Goal: Task Accomplishment & Management: Manage account settings

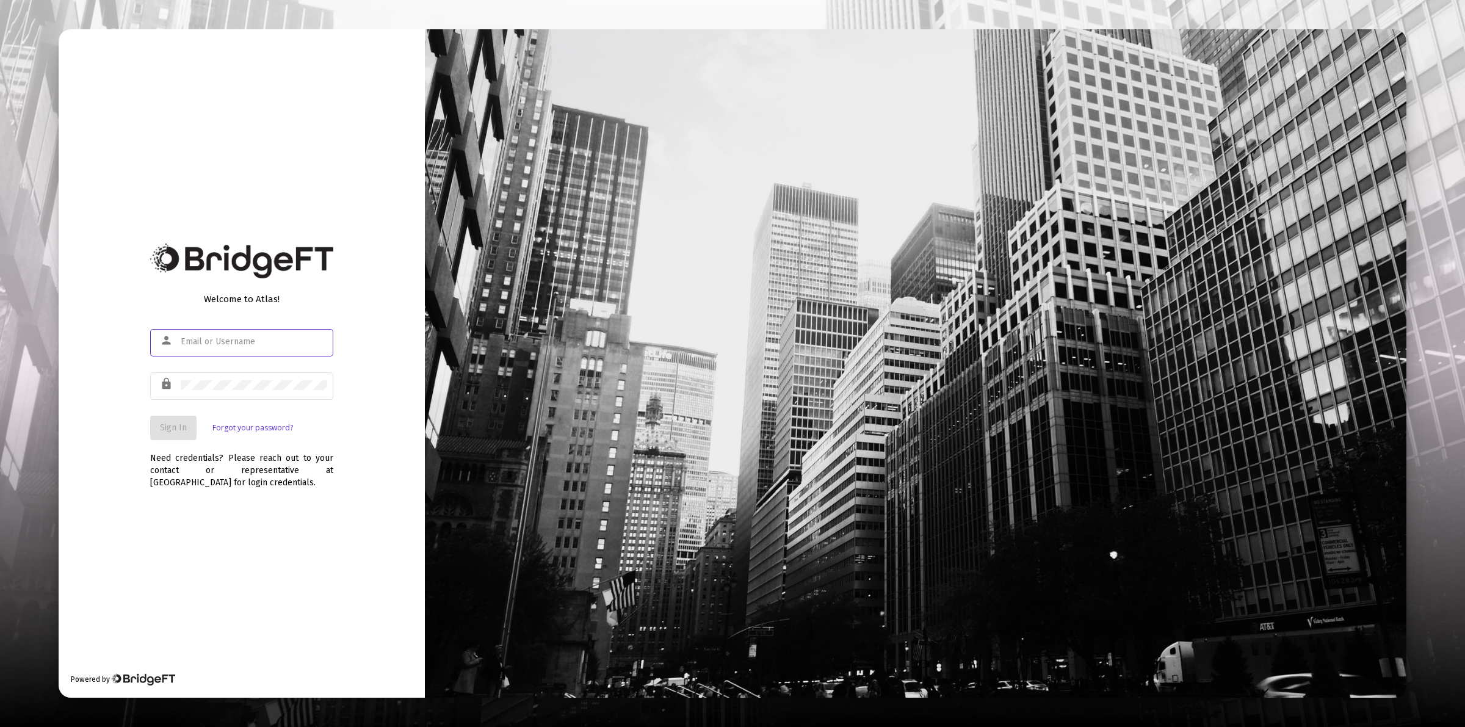
type input "[PERSON_NAME][EMAIL_ADDRESS][DOMAIN_NAME]"
click at [167, 432] on span "Sign In" at bounding box center [173, 427] width 27 height 10
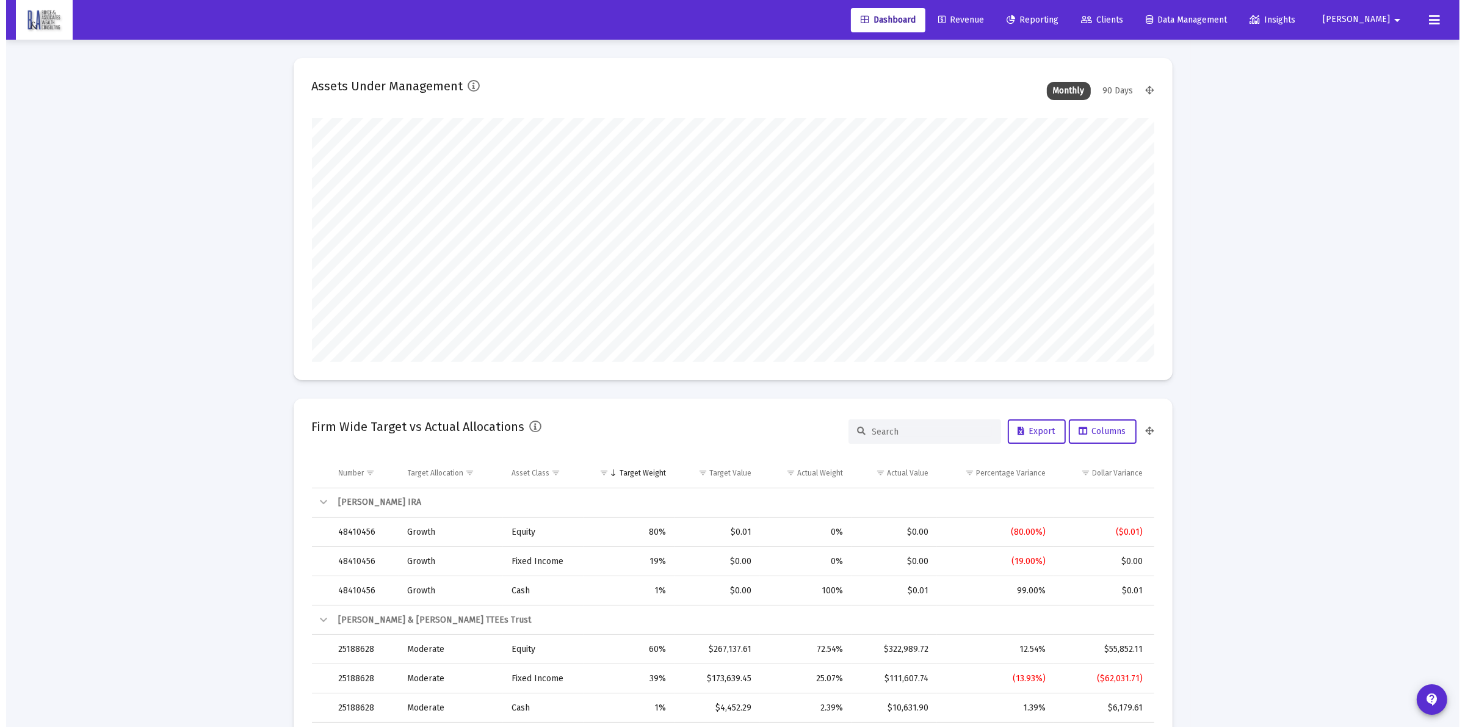
scroll to position [244, 454]
click at [1117, 16] on span "Clients" at bounding box center [1096, 20] width 42 height 10
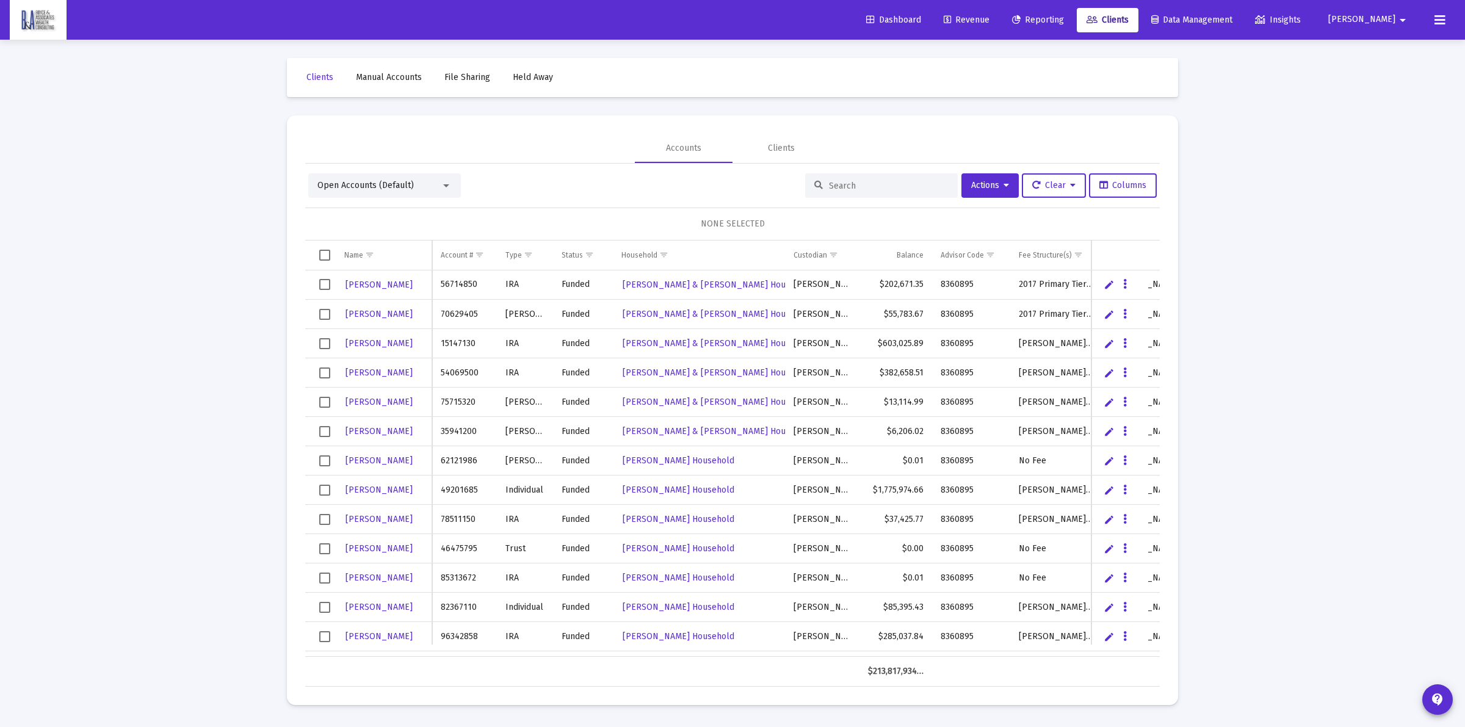
click at [873, 179] on div at bounding box center [881, 185] width 153 height 24
click at [856, 183] on input at bounding box center [889, 186] width 120 height 10
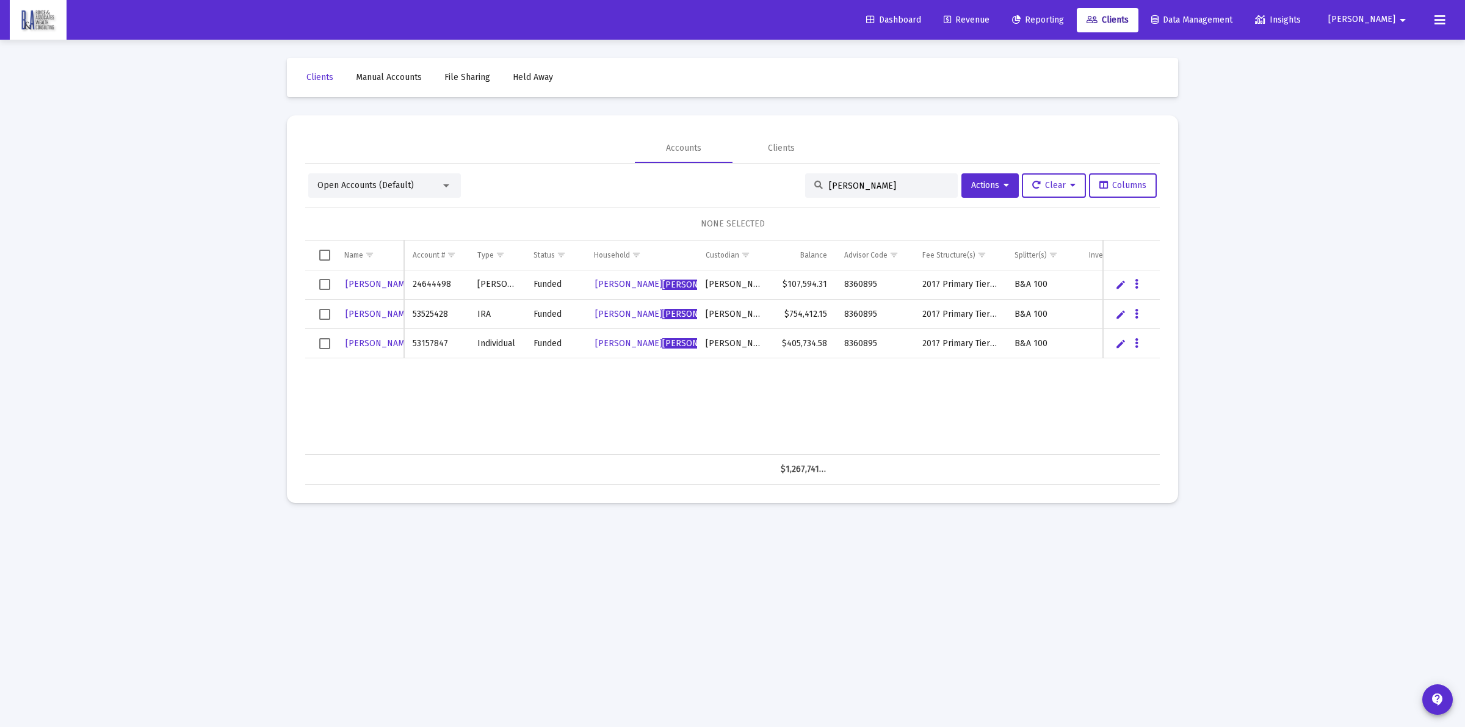
type input "[PERSON_NAME]"
click at [1118, 340] on link "Edit" at bounding box center [1120, 343] width 11 height 11
click at [477, 345] on input "Individual" at bounding box center [497, 343] width 56 height 29
drag, startPoint x: 510, startPoint y: 344, endPoint x: 469, endPoint y: 347, distance: 41.6
click at [469, 347] on input "Individual" at bounding box center [497, 343] width 56 height 29
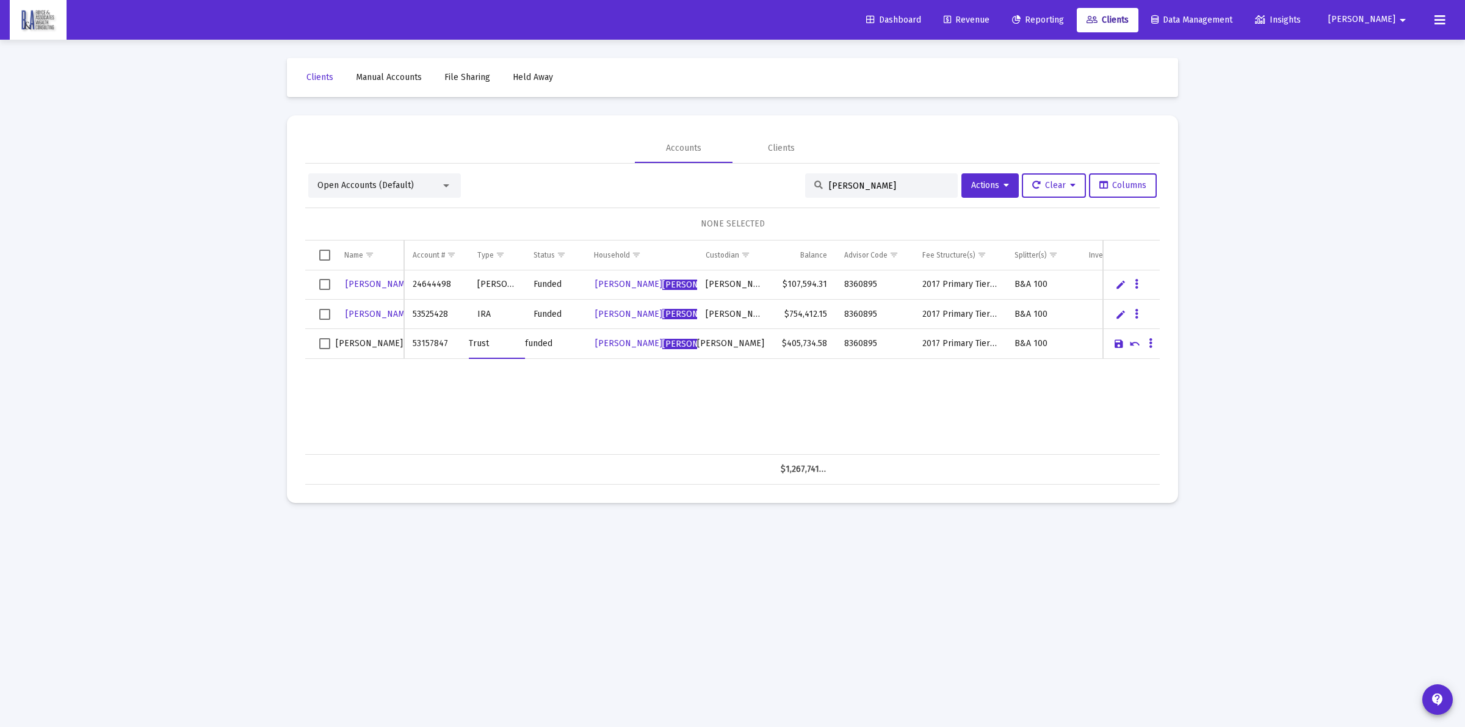
type input "Trust"
click at [389, 342] on input "[PERSON_NAME]" at bounding box center [370, 343] width 68 height 29
type input "[PERSON_NAME] Revocable Trust"
click at [532, 394] on div "[PERSON_NAME] 24644498 [PERSON_NAME] Funded [PERSON_NAME] Household [PERSON_NAM…" at bounding box center [769, 362] width 929 height 184
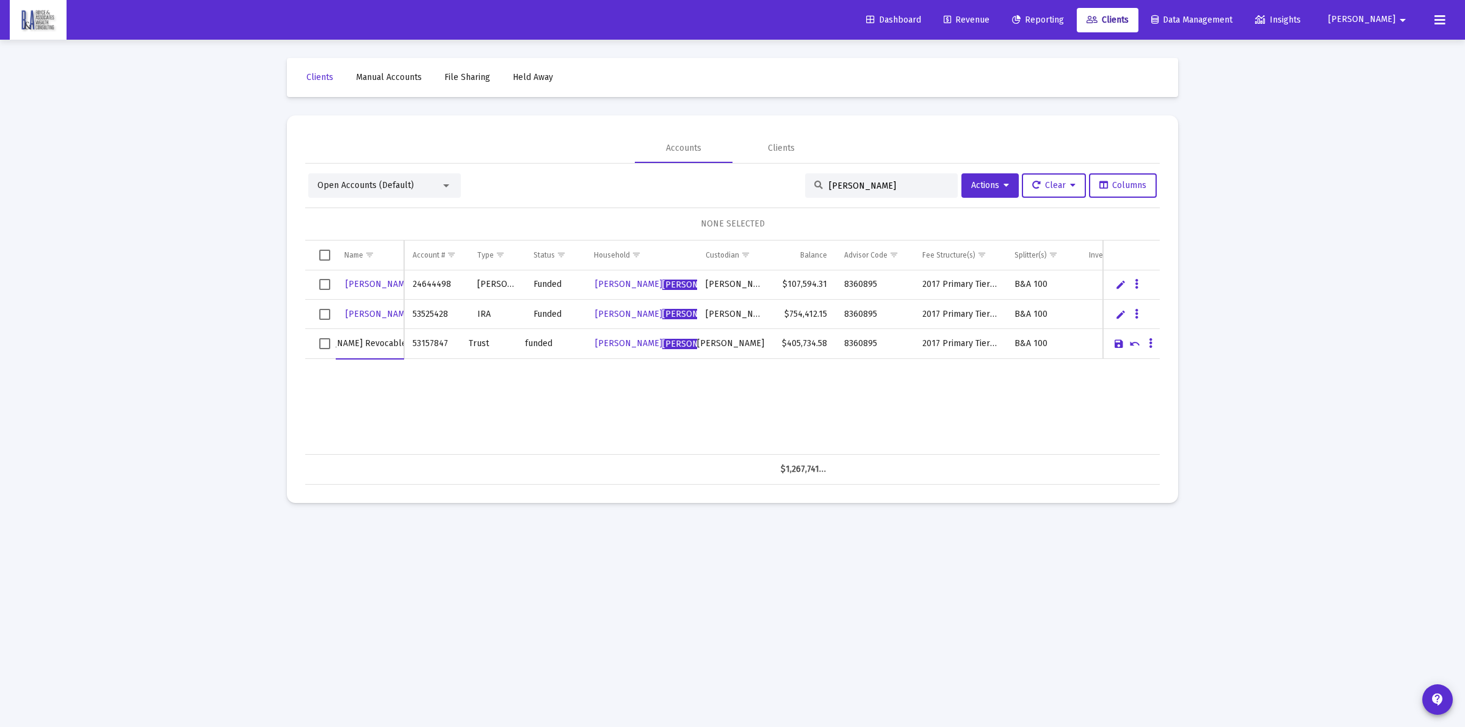
scroll to position [0, 0]
click at [1119, 344] on link "Save" at bounding box center [1118, 343] width 11 height 11
